Goal: Transaction & Acquisition: Purchase product/service

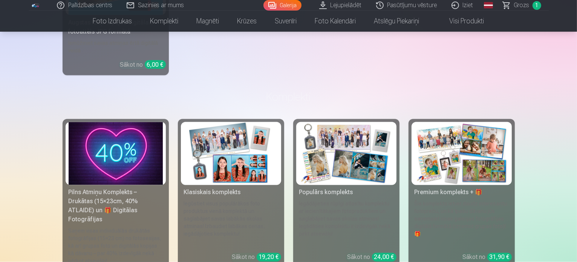
scroll to position [1431, 0]
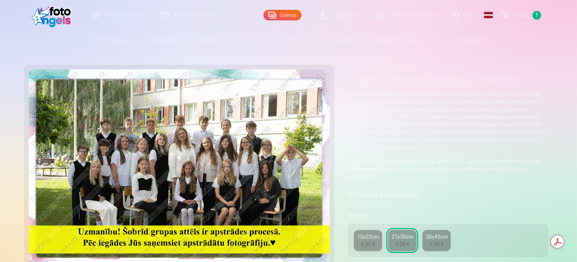
click at [370, 233] on div "15x22cm" at bounding box center [368, 237] width 22 height 8
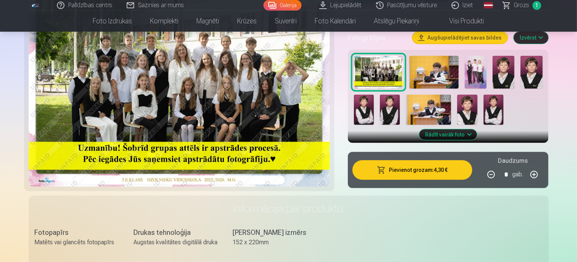
scroll to position [226, 0]
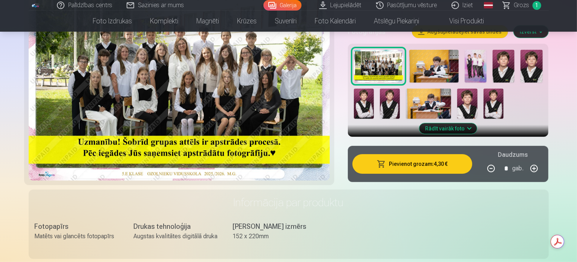
click at [416, 159] on button "Pievienot grozam : 4,30 €" at bounding box center [412, 164] width 120 height 20
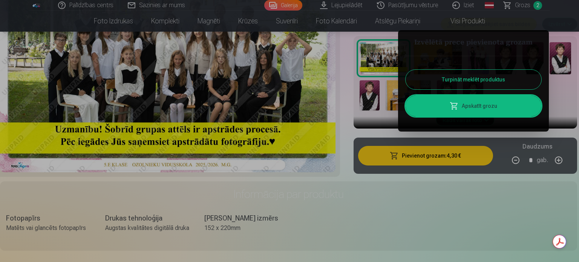
click at [438, 215] on div at bounding box center [289, 131] width 579 height 262
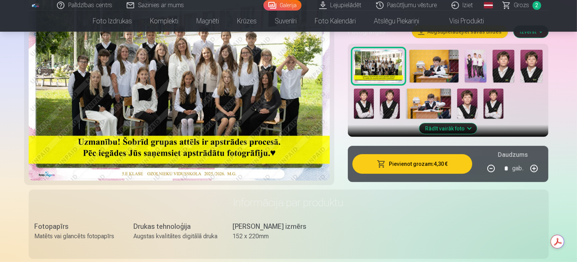
click at [518, 4] on span "Grozs" at bounding box center [521, 5] width 15 height 9
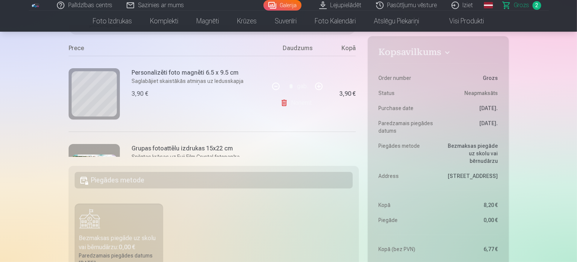
scroll to position [75, 0]
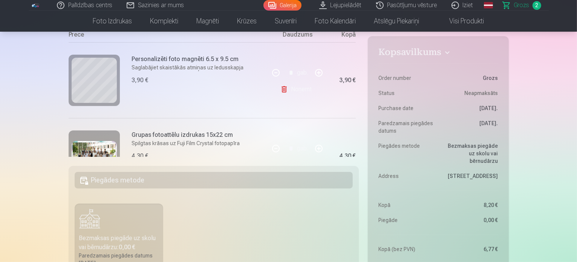
click at [316, 73] on button "button" at bounding box center [319, 73] width 18 height 18
type input "*"
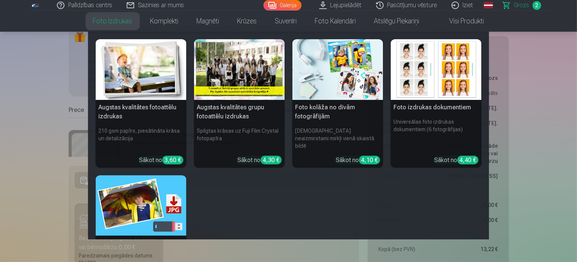
click at [110, 25] on link "Foto izdrukas" at bounding box center [112, 21] width 57 height 21
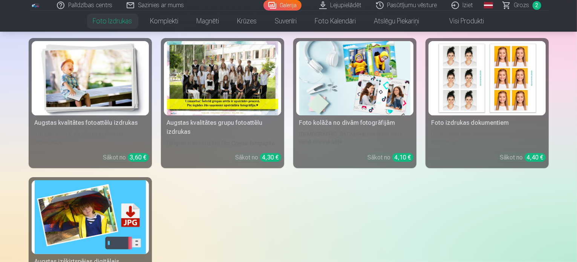
scroll to position [113, 0]
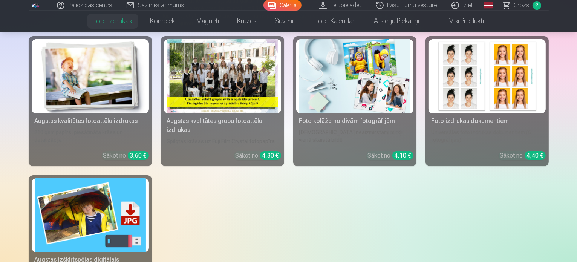
click at [74, 125] on div "Augstas kvalitātes fotoattēlu izdrukas" at bounding box center [90, 120] width 117 height 9
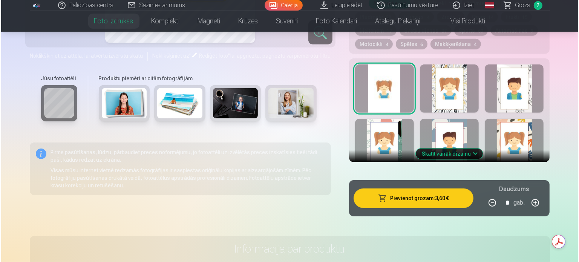
scroll to position [452, 0]
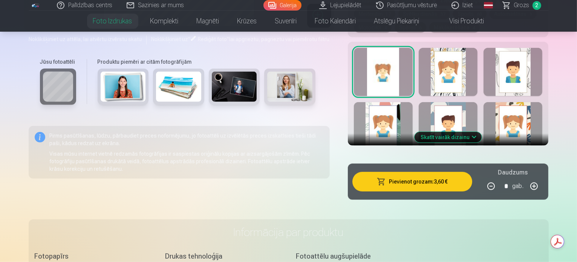
click at [543, 177] on button "button" at bounding box center [534, 186] width 18 height 18
type input "*"
click at [450, 172] on button "Pievienot grozam : 7,20 €" at bounding box center [412, 182] width 120 height 20
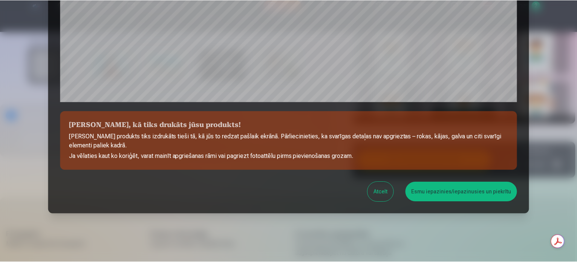
scroll to position [280, 0]
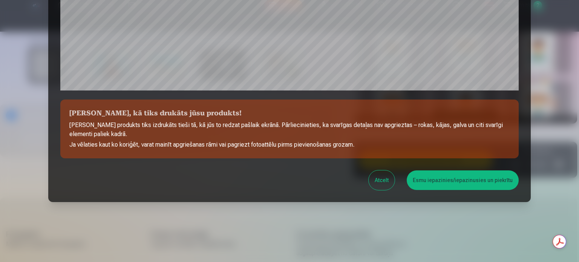
click at [455, 182] on button "Esmu iepazinies/iepazinusies un piekrītu" at bounding box center [462, 180] width 112 height 20
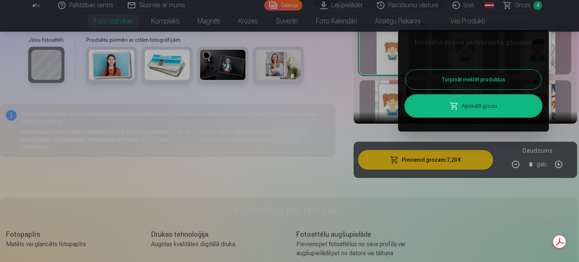
click at [498, 77] on button "Turpināt meklēt produktus" at bounding box center [473, 80] width 136 height 20
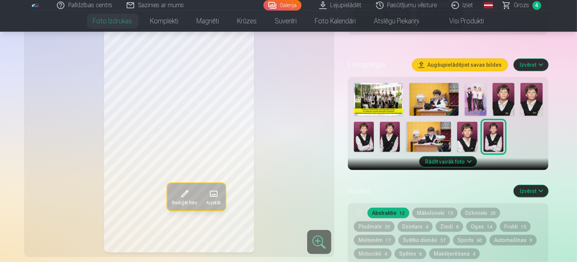
scroll to position [151, 0]
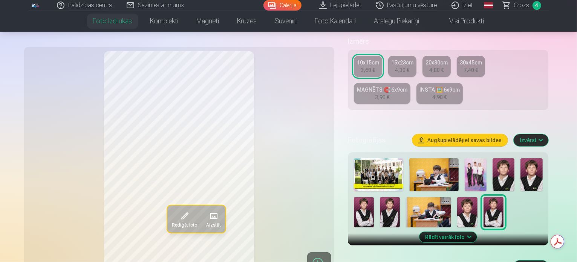
click at [527, 163] on img at bounding box center [531, 174] width 22 height 33
click at [374, 197] on img at bounding box center [364, 212] width 20 height 30
click at [37, 171] on div "Rediģēt foto Aizstāt" at bounding box center [179, 162] width 301 height 223
click at [457, 197] on img at bounding box center [467, 212] width 20 height 30
click at [533, 158] on img at bounding box center [531, 174] width 22 height 33
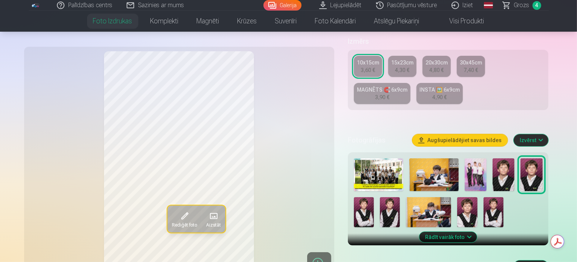
click at [508, 158] on img at bounding box center [503, 174] width 22 height 33
click at [374, 197] on img at bounding box center [364, 212] width 20 height 30
click at [457, 197] on img at bounding box center [467, 212] width 20 height 30
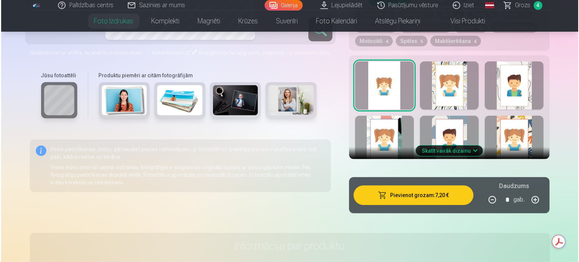
scroll to position [452, 0]
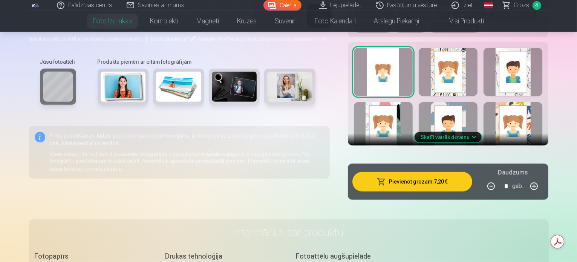
click at [428, 172] on button "Pievienot grozam : 7,20 €" at bounding box center [412, 182] width 120 height 20
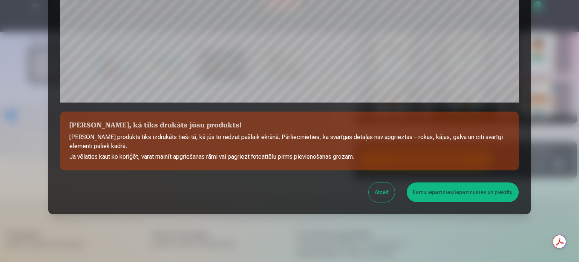
scroll to position [280, 0]
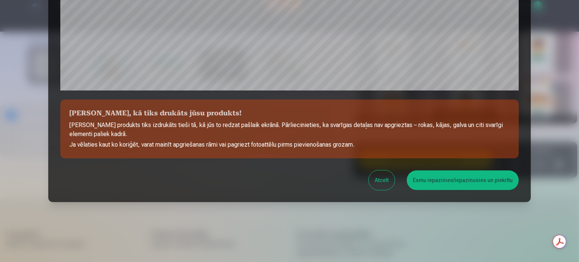
click at [474, 182] on button "Esmu iepazinies/iepazinusies un piekrītu" at bounding box center [462, 180] width 112 height 20
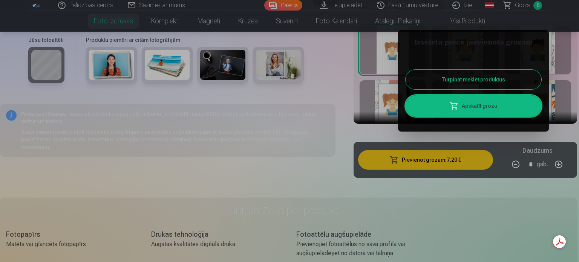
click at [473, 107] on link "Apskatīt grozu" at bounding box center [473, 105] width 136 height 21
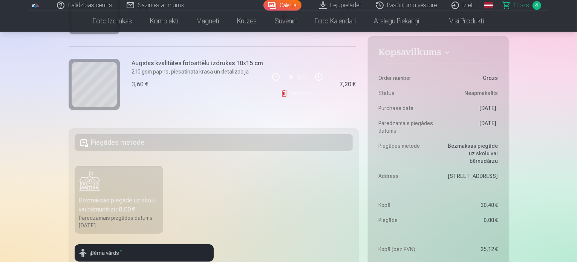
scroll to position [258, 0]
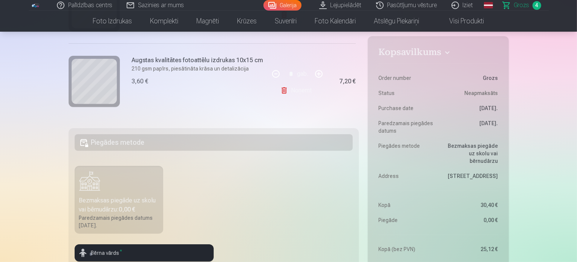
click at [274, 73] on button "button" at bounding box center [276, 74] width 18 height 18
type input "*"
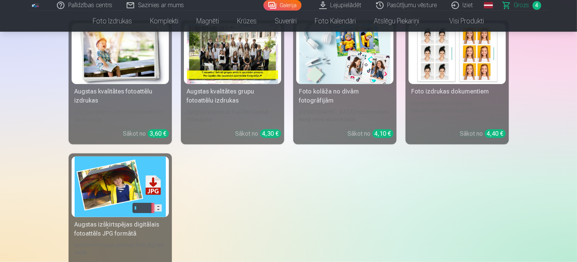
scroll to position [640, 0]
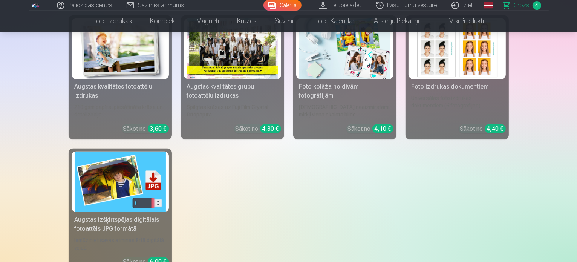
click at [130, 83] on div "Augstas kvalitātes fotoattēlu izdrukas" at bounding box center [120, 91] width 97 height 18
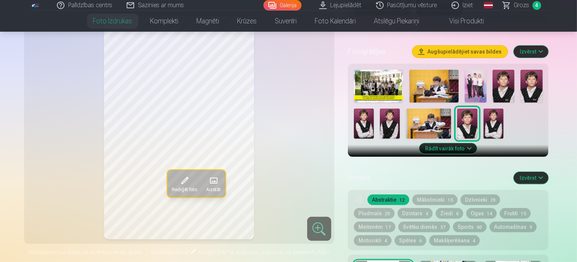
scroll to position [226, 0]
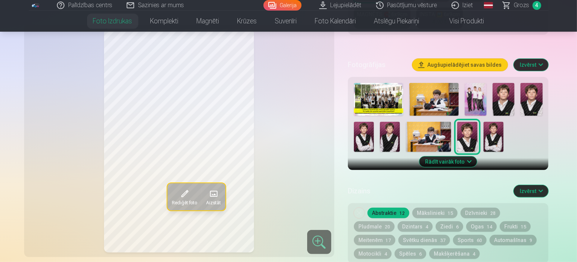
click at [473, 83] on img at bounding box center [475, 99] width 22 height 33
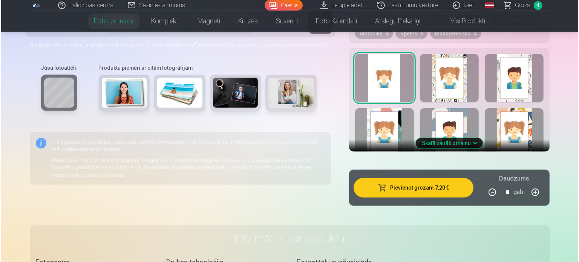
scroll to position [452, 0]
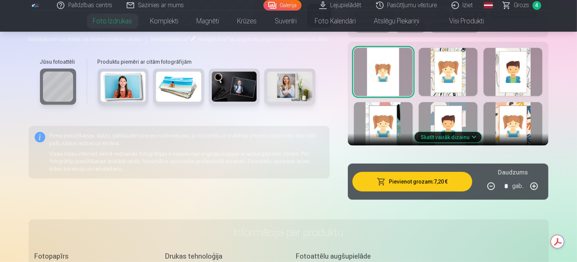
click at [500, 177] on button "button" at bounding box center [491, 186] width 18 height 18
type input "*"
click at [419, 172] on button "Pievienot grozam : 3,60 €" at bounding box center [412, 182] width 120 height 20
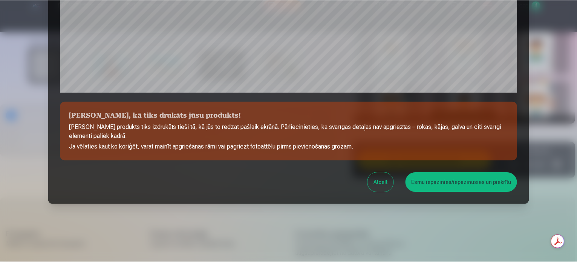
scroll to position [280, 0]
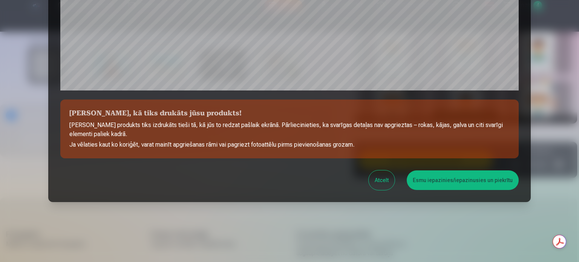
click at [463, 184] on button "Esmu iepazinies/iepazinusies un piekrītu" at bounding box center [462, 180] width 112 height 20
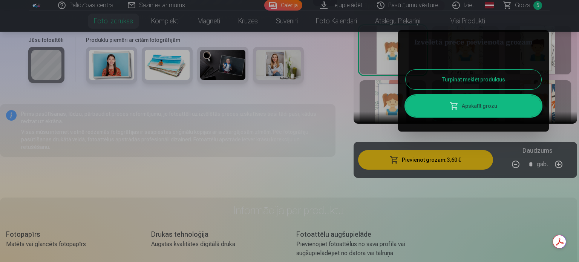
click at [484, 102] on link "Apskatīt grozu" at bounding box center [473, 105] width 136 height 21
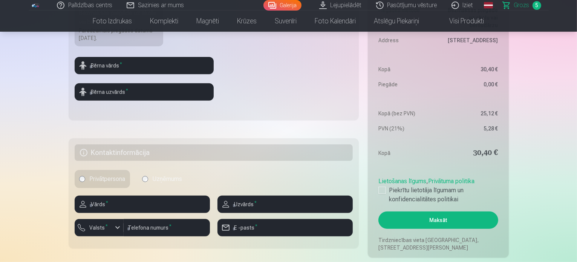
scroll to position [301, 0]
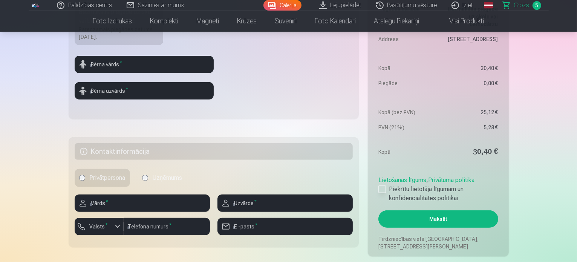
click at [381, 186] on div at bounding box center [382, 189] width 8 height 8
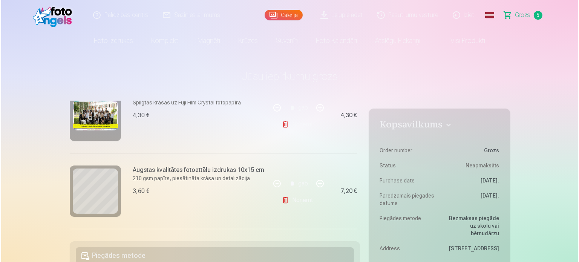
scroll to position [145, 0]
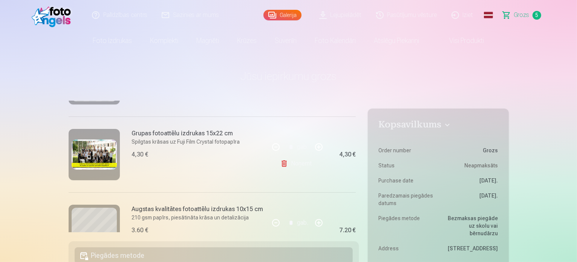
click at [106, 154] on img at bounding box center [94, 154] width 45 height 30
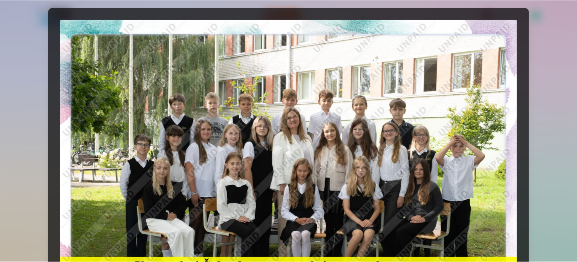
scroll to position [0, 0]
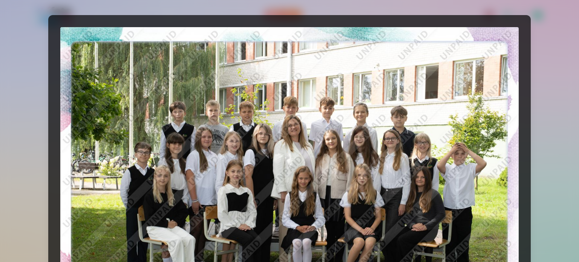
click at [223, 108] on img at bounding box center [289, 179] width 458 height 305
click at [547, 77] on div at bounding box center [289, 131] width 579 height 262
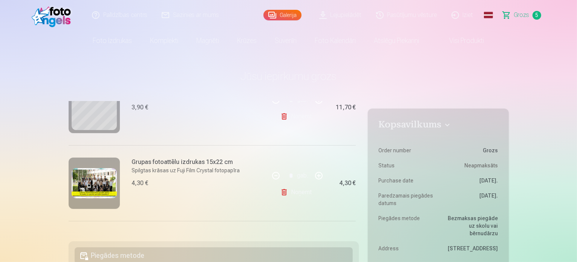
scroll to position [32, 0]
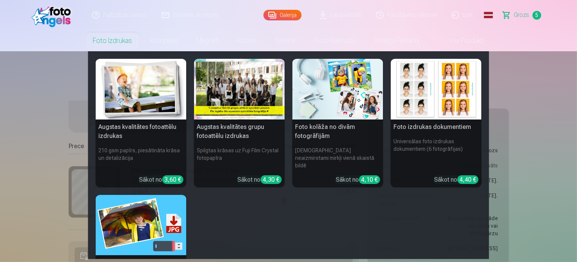
click at [98, 44] on link "Foto izdrukas" at bounding box center [112, 40] width 57 height 21
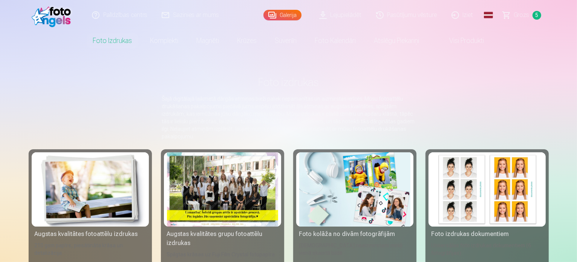
click at [206, 199] on div at bounding box center [222, 189] width 111 height 74
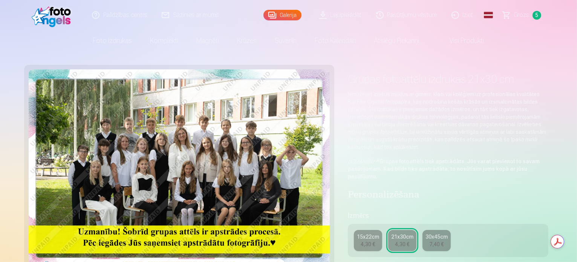
click at [515, 18] on span "Grozs" at bounding box center [521, 15] width 15 height 9
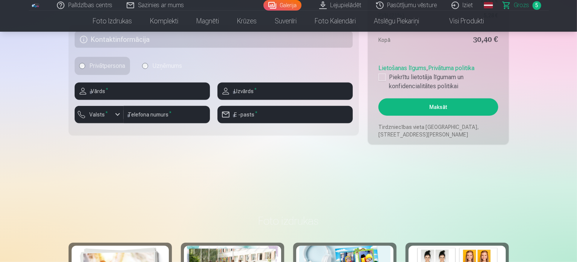
scroll to position [414, 0]
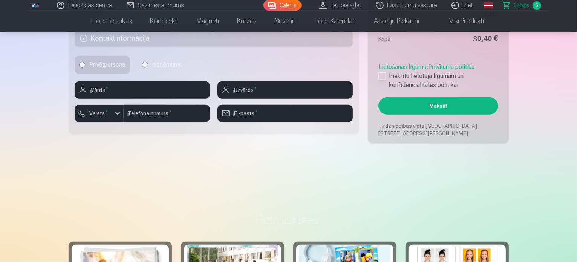
click at [381, 75] on div at bounding box center [382, 76] width 8 height 8
click at [441, 107] on button "Maksāt" at bounding box center [437, 105] width 119 height 17
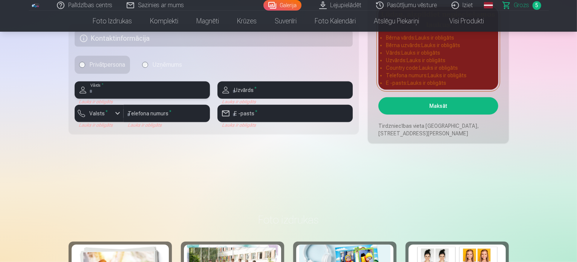
click at [101, 92] on input "text" at bounding box center [142, 89] width 135 height 17
type input "*****"
type input "**********"
click at [99, 127] on div "Lauks ir obligāts" at bounding box center [99, 125] width 49 height 6
click at [108, 113] on label "Valsts *" at bounding box center [99, 114] width 24 height 8
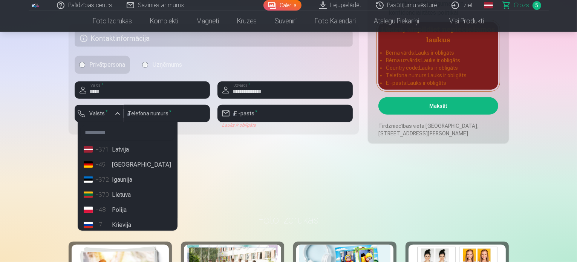
click at [130, 146] on li "+371 Latvija" at bounding box center [128, 149] width 94 height 15
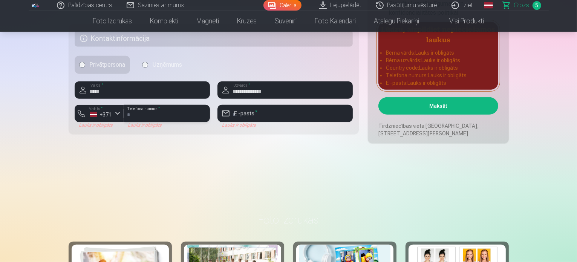
click at [141, 113] on input "number" at bounding box center [167, 113] width 86 height 17
type input "********"
click at [264, 122] on div "Lauks ir obligāts" at bounding box center [284, 125] width 135 height 6
click at [266, 112] on input "email" at bounding box center [284, 113] width 135 height 17
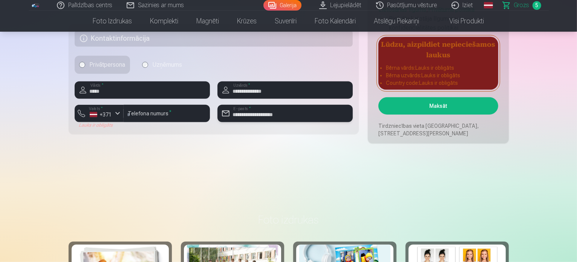
type input "**********"
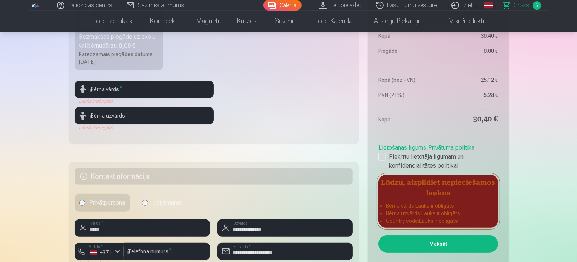
scroll to position [264, 0]
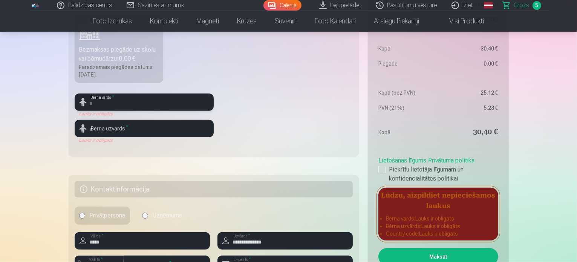
click at [122, 98] on input "text" at bounding box center [144, 101] width 139 height 17
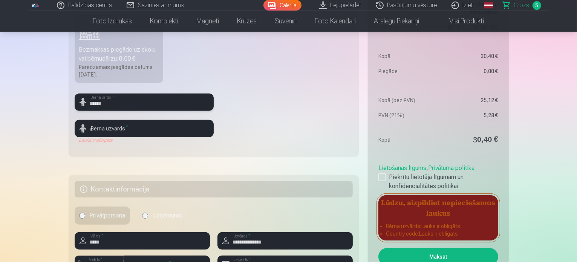
type input "******"
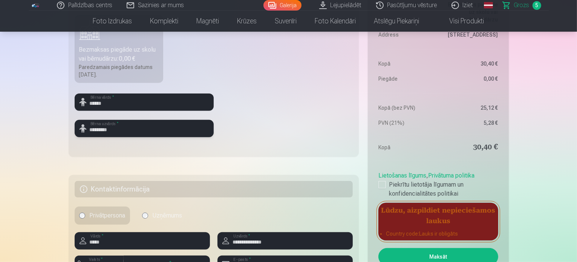
type input "*********"
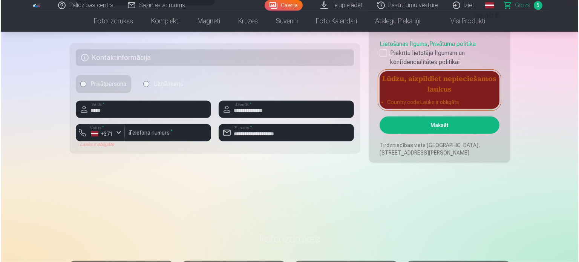
scroll to position [414, 0]
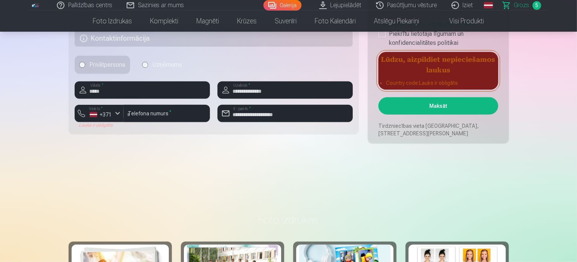
click at [105, 117] on div "+371" at bounding box center [101, 115] width 23 height 8
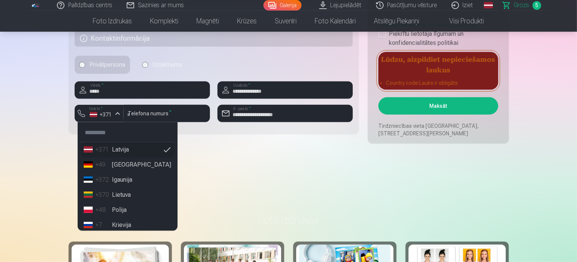
click at [128, 151] on li "+371 Latvija" at bounding box center [128, 149] width 94 height 15
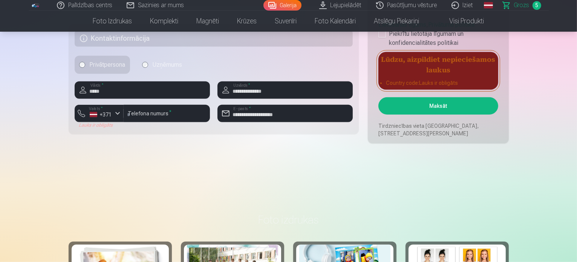
click at [432, 107] on button "Maksāt" at bounding box center [437, 105] width 119 height 17
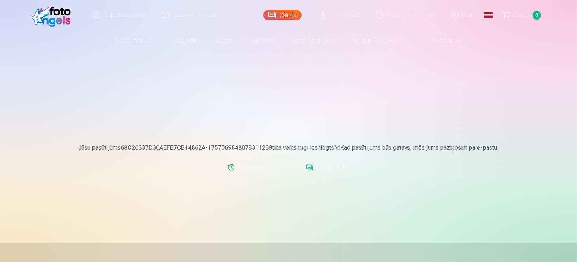
click at [306, 198] on main "Paldies! Jūsu pasūtījums 68C26337D30AEFE7CB14862A-1757569848078311239 tika veik…" at bounding box center [289, 146] width 440 height 107
click at [322, 167] on link "Lejupielādēt" at bounding box center [327, 167] width 49 height 15
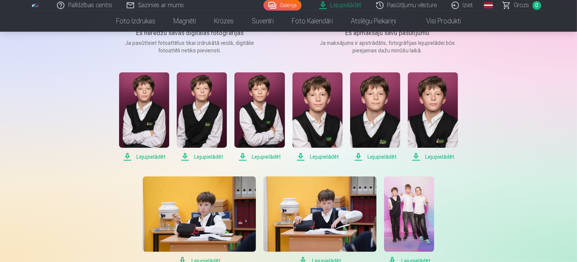
scroll to position [113, 0]
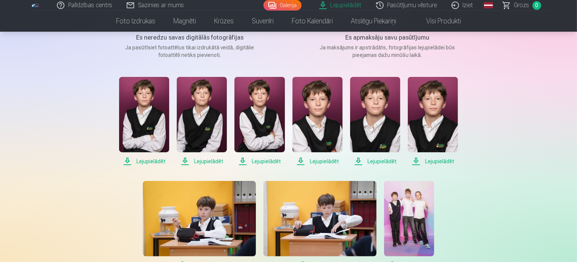
click at [152, 162] on span "Lejupielādēt" at bounding box center [144, 161] width 50 height 9
click at [142, 159] on span "Lejupielādēt" at bounding box center [144, 161] width 50 height 9
click at [197, 160] on span "Lejupielādēt" at bounding box center [202, 161] width 50 height 9
click at [267, 162] on span "Lejupielādēt" at bounding box center [259, 161] width 50 height 9
click at [330, 162] on span "Lejupielādēt" at bounding box center [317, 161] width 50 height 9
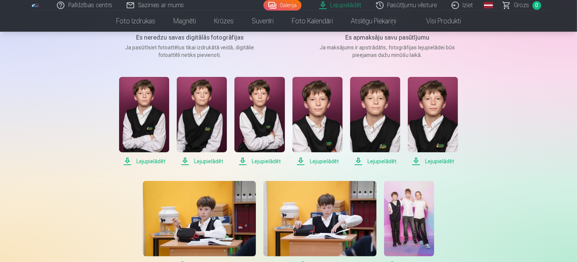
click at [383, 157] on span "Lejupielādēt" at bounding box center [375, 161] width 50 height 9
click at [435, 162] on span "Lejupielādēt" at bounding box center [433, 161] width 50 height 9
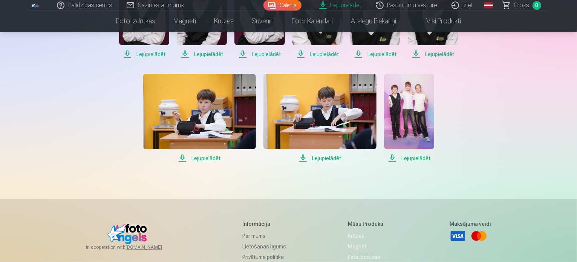
scroll to position [226, 0]
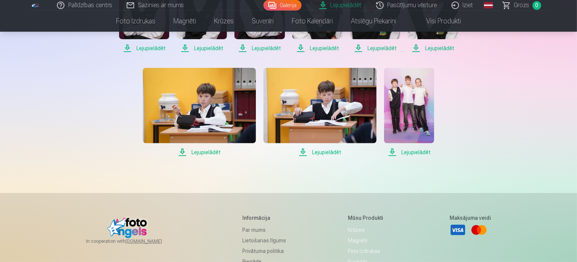
click at [209, 150] on span "Lejupielādēt" at bounding box center [199, 152] width 113 height 9
click at [318, 152] on span "Lejupielādēt" at bounding box center [319, 152] width 113 height 9
click at [413, 151] on span "Lejupielādēt" at bounding box center [409, 152] width 50 height 9
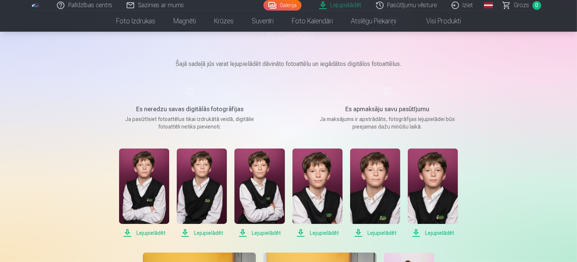
scroll to position [0, 0]
